Goal: Task Accomplishment & Management: Use online tool/utility

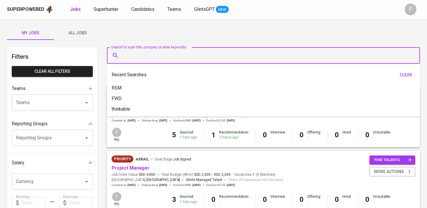
click at [144, 56] on input "Search for a job title, company or other keywords" at bounding box center [264, 55] width 287 height 11
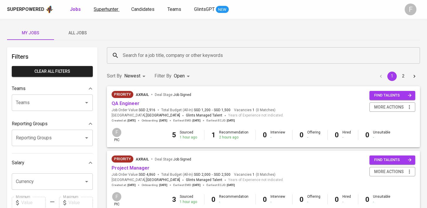
click at [108, 8] on span "Superhunter" at bounding box center [106, 9] width 25 height 6
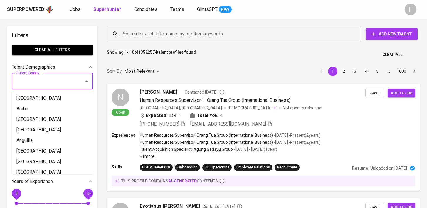
click at [63, 79] on input "Current Country" at bounding box center [43, 81] width 59 height 11
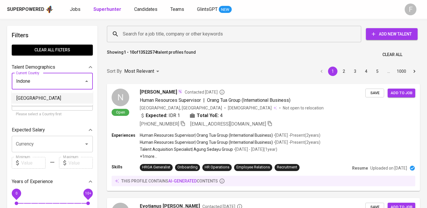
click at [43, 98] on li "[GEOGRAPHIC_DATA]" at bounding box center [52, 98] width 81 height 11
click at [33, 98] on input "Current City / Province" at bounding box center [47, 102] width 67 height 11
type input "[GEOGRAPHIC_DATA]"
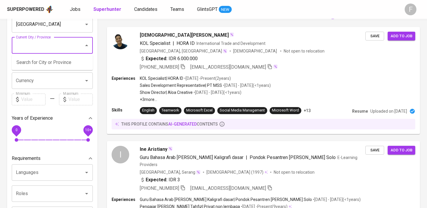
scroll to position [63, 0]
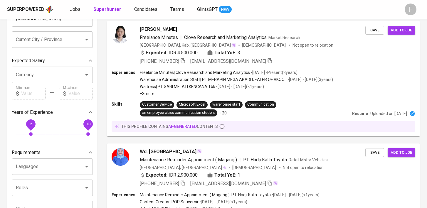
drag, startPoint x: 14, startPoint y: 121, endPoint x: 31, endPoint y: 132, distance: 20.7
click at [31, 132] on span "2" at bounding box center [31, 134] width 4 height 4
click at [146, 37] on span "Freelance Minutes" at bounding box center [159, 37] width 38 height 6
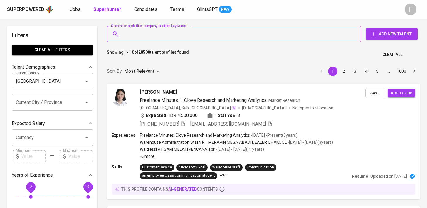
click at [130, 36] on input "Search for a job title, company or other keywords" at bounding box center [235, 33] width 228 height 11
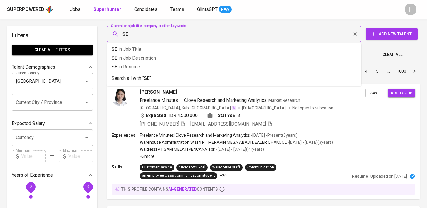
type input "SEM"
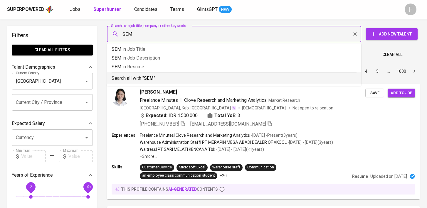
click at [153, 78] on b "SEM" at bounding box center [149, 78] width 10 height 6
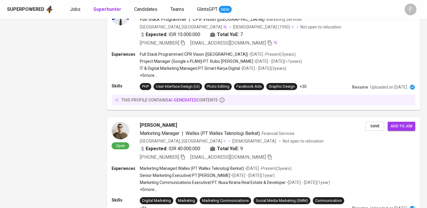
scroll to position [567, 0]
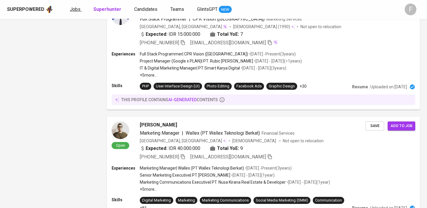
click at [75, 12] on span "Jobs" at bounding box center [75, 9] width 11 height 6
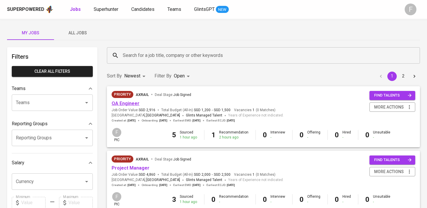
click at [118, 105] on link "QA Engineer" at bounding box center [126, 104] width 28 height 6
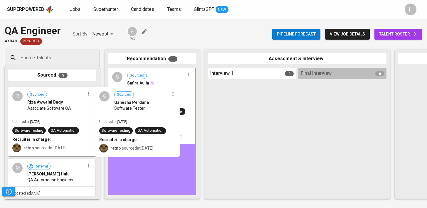
drag, startPoint x: 45, startPoint y: 103, endPoint x: 137, endPoint y: 106, distance: 91.7
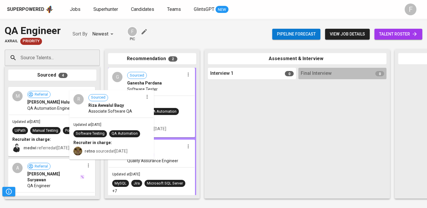
drag, startPoint x: 48, startPoint y: 122, endPoint x: 145, endPoint y: 125, distance: 96.9
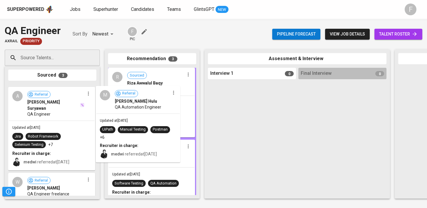
drag, startPoint x: 62, startPoint y: 120, endPoint x: 152, endPoint y: 122, distance: 89.3
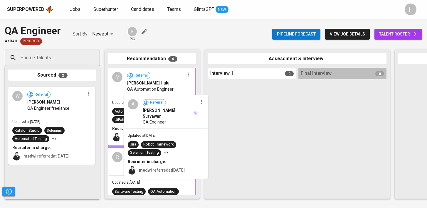
drag, startPoint x: 24, startPoint y: 95, endPoint x: 141, endPoint y: 106, distance: 117.7
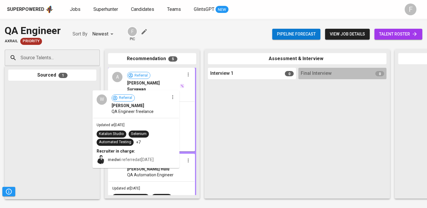
drag, startPoint x: 53, startPoint y: 105, endPoint x: 142, endPoint y: 111, distance: 88.9
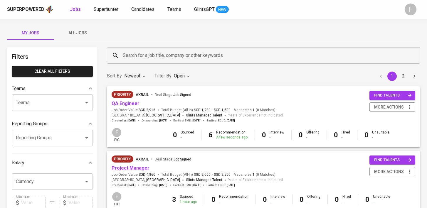
click at [132, 169] on link "Project Manager" at bounding box center [131, 168] width 38 height 6
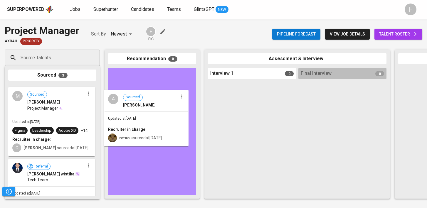
drag, startPoint x: 46, startPoint y: 95, endPoint x: 146, endPoint y: 100, distance: 99.4
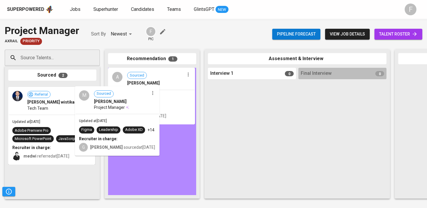
drag, startPoint x: 74, startPoint y: 103, endPoint x: 144, endPoint y: 105, distance: 69.9
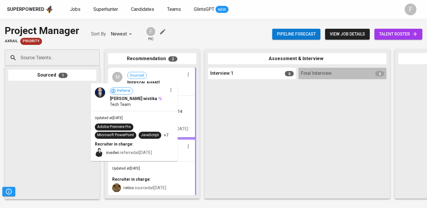
drag, startPoint x: 68, startPoint y: 107, endPoint x: 152, endPoint y: 106, distance: 84.9
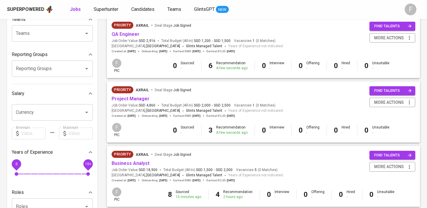
scroll to position [97, 0]
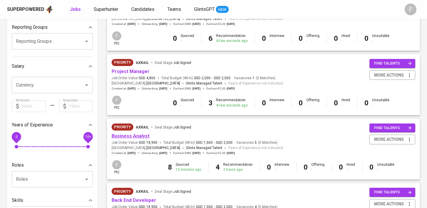
click at [141, 136] on link "Business Analyst" at bounding box center [131, 136] width 38 height 6
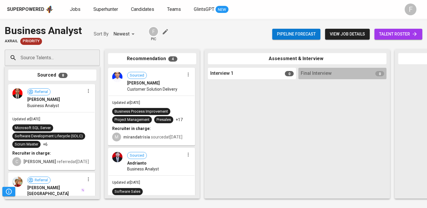
drag, startPoint x: 73, startPoint y: 103, endPoint x: 143, endPoint y: 107, distance: 70.3
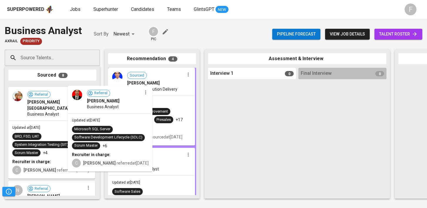
drag, startPoint x: 59, startPoint y: 105, endPoint x: 97, endPoint y: 109, distance: 37.9
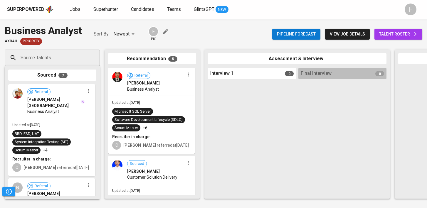
drag, startPoint x: 64, startPoint y: 105, endPoint x: 145, endPoint y: 105, distance: 81.4
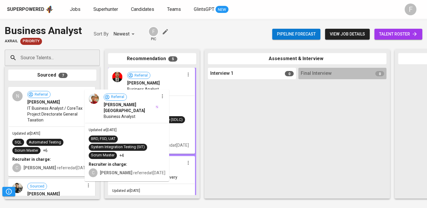
drag, startPoint x: 56, startPoint y: 96, endPoint x: 144, endPoint y: 102, distance: 88.6
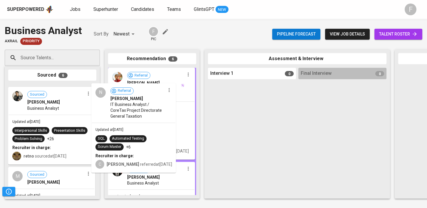
drag, startPoint x: 62, startPoint y: 102, endPoint x: 147, endPoint y: 101, distance: 84.6
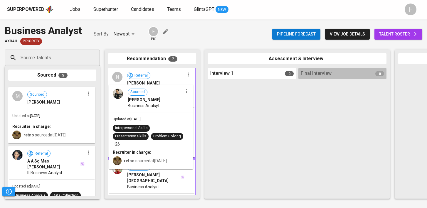
drag, startPoint x: 48, startPoint y: 105, endPoint x: 150, endPoint y: 105, distance: 102.8
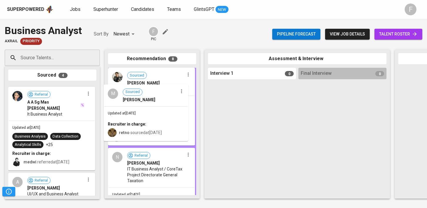
drag, startPoint x: 57, startPoint y: 110, endPoint x: 159, endPoint y: 110, distance: 102.8
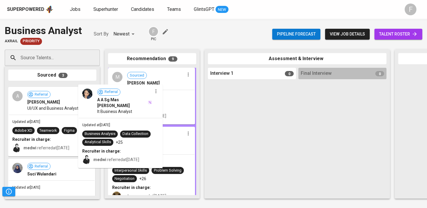
drag, startPoint x: 50, startPoint y: 115, endPoint x: 144, endPoint y: 116, distance: 93.7
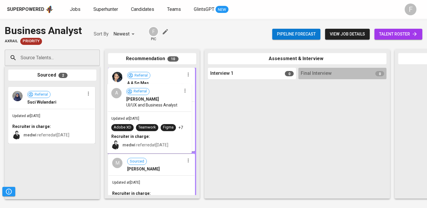
drag, startPoint x: 41, startPoint y: 117, endPoint x: 142, endPoint y: 116, distance: 101.3
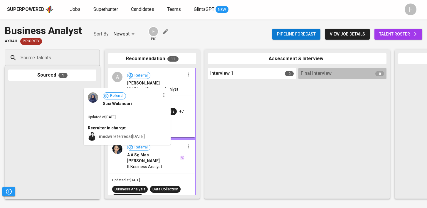
drag, startPoint x: 34, startPoint y: 118, endPoint x: 142, endPoint y: 123, distance: 107.9
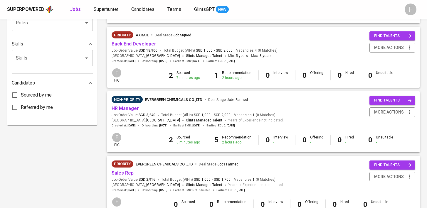
scroll to position [257, 0]
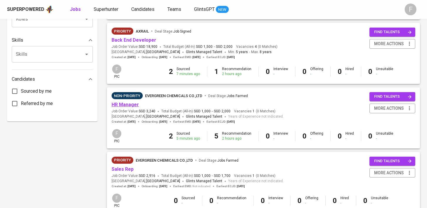
click at [128, 105] on link "HR Manager" at bounding box center [125, 105] width 27 height 6
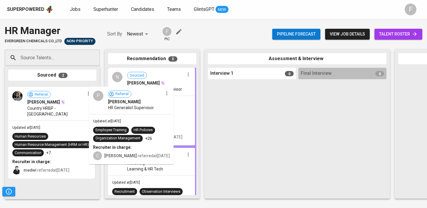
drag, startPoint x: 49, startPoint y: 102, endPoint x: 141, endPoint y: 104, distance: 92.2
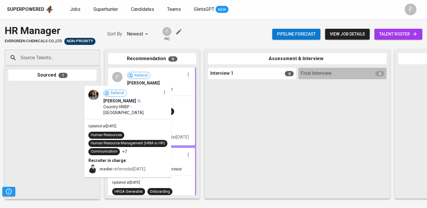
drag, startPoint x: 57, startPoint y: 107, endPoint x: 138, endPoint y: 108, distance: 81.1
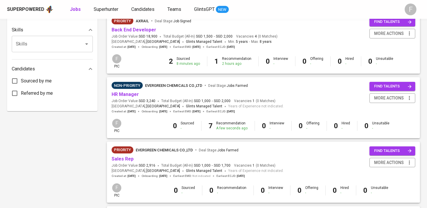
scroll to position [288, 0]
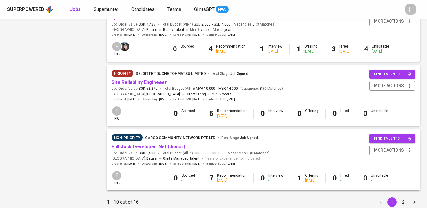
scroll to position [562, 0]
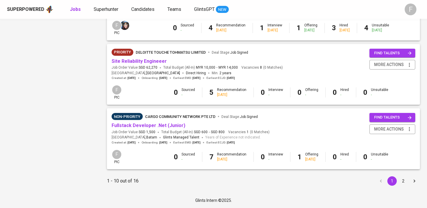
click at [404, 182] on button "2" at bounding box center [403, 181] width 9 height 9
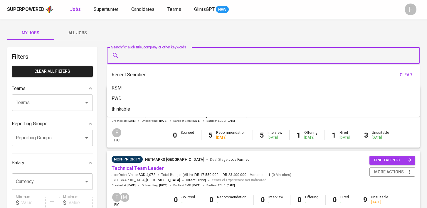
click at [177, 57] on input "Search for a job title, company or other keywords" at bounding box center [264, 55] width 287 height 11
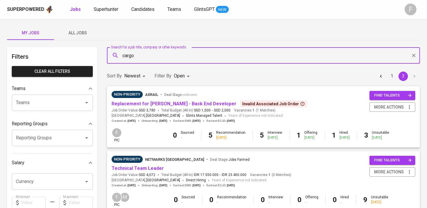
type input "cargo"
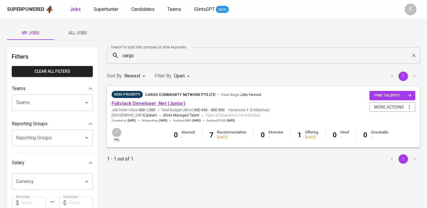
click at [153, 104] on link "Fullstack Developer .Net (Junior)" at bounding box center [149, 104] width 74 height 6
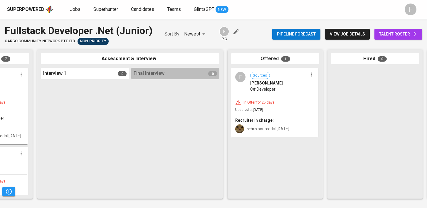
scroll to position [0, 185]
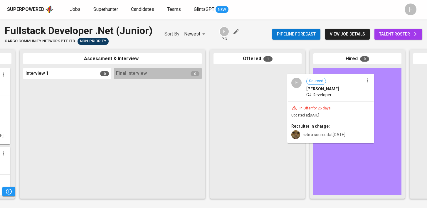
drag, startPoint x: 254, startPoint y: 108, endPoint x: 332, endPoint y: 114, distance: 77.4
